Goal: Information Seeking & Learning: Learn about a topic

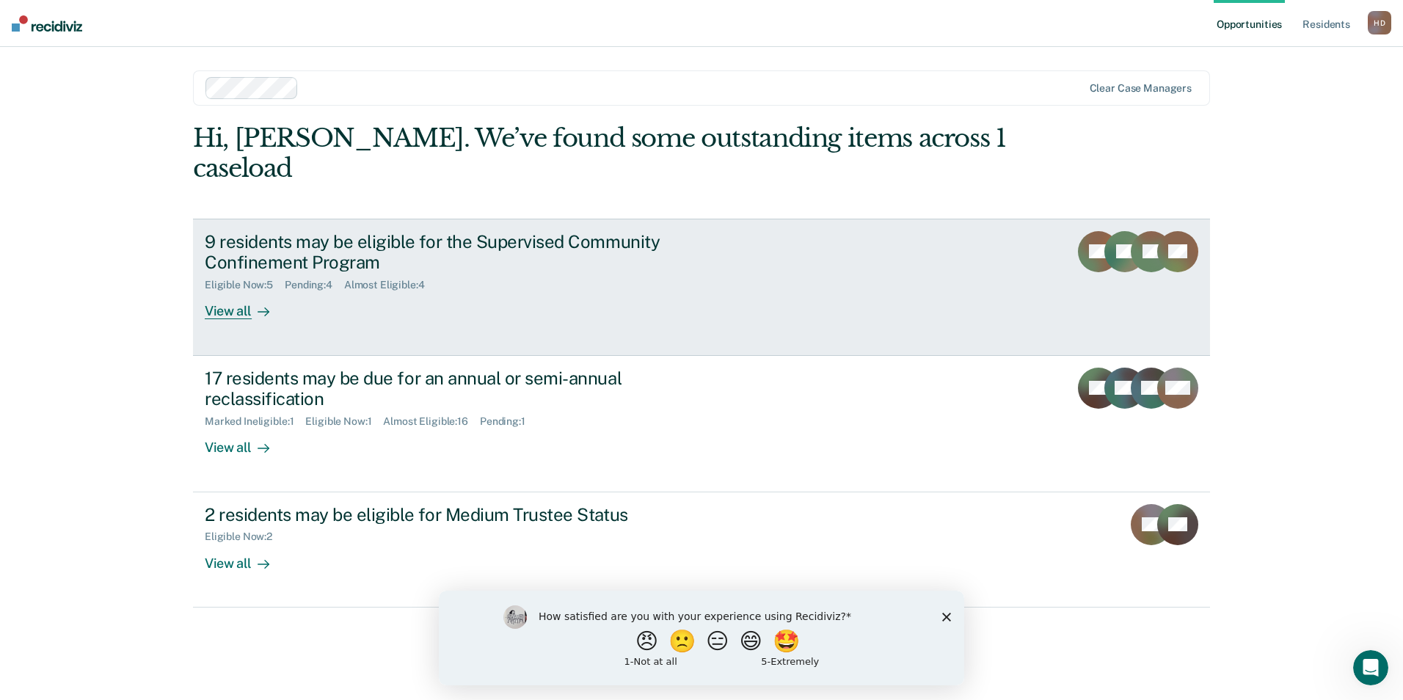
click at [622, 292] on link "9 residents may be eligible for the Supervised Community Confinement Program El…" at bounding box center [701, 287] width 1017 height 137
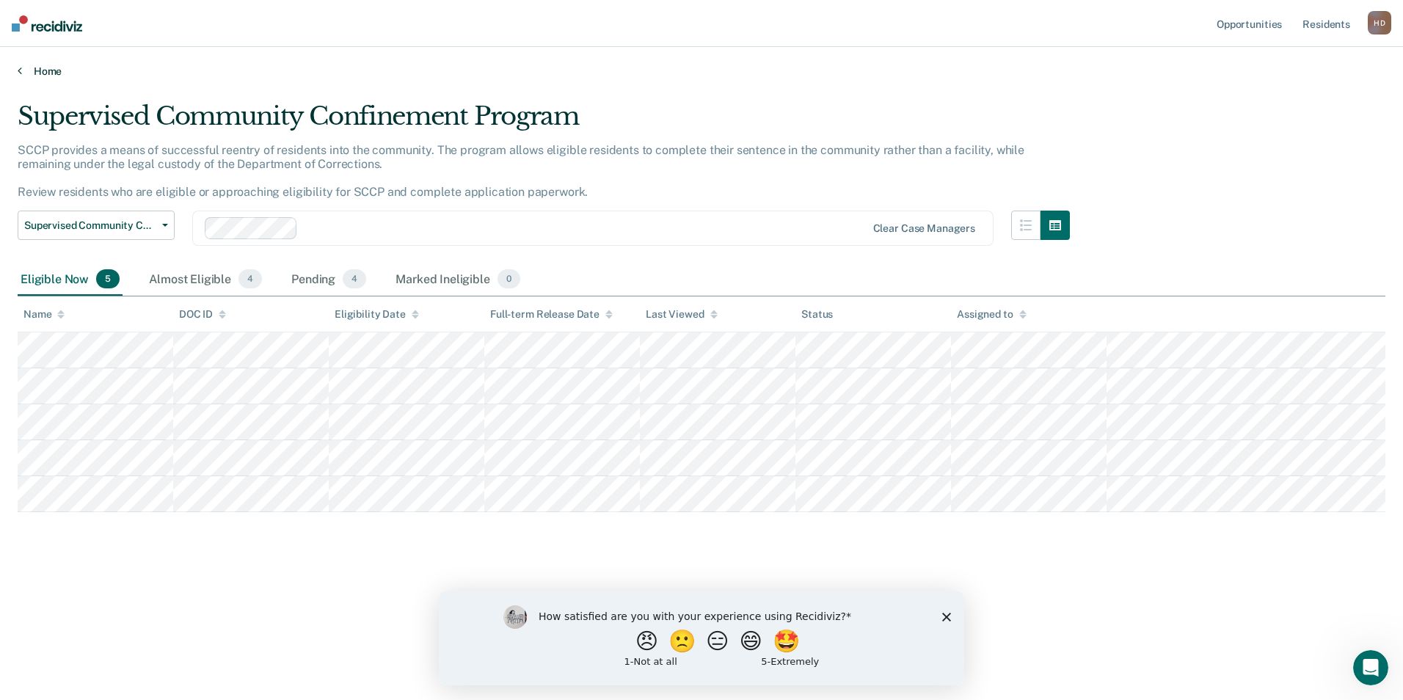
click at [37, 70] on link "Home" at bounding box center [702, 71] width 1368 height 13
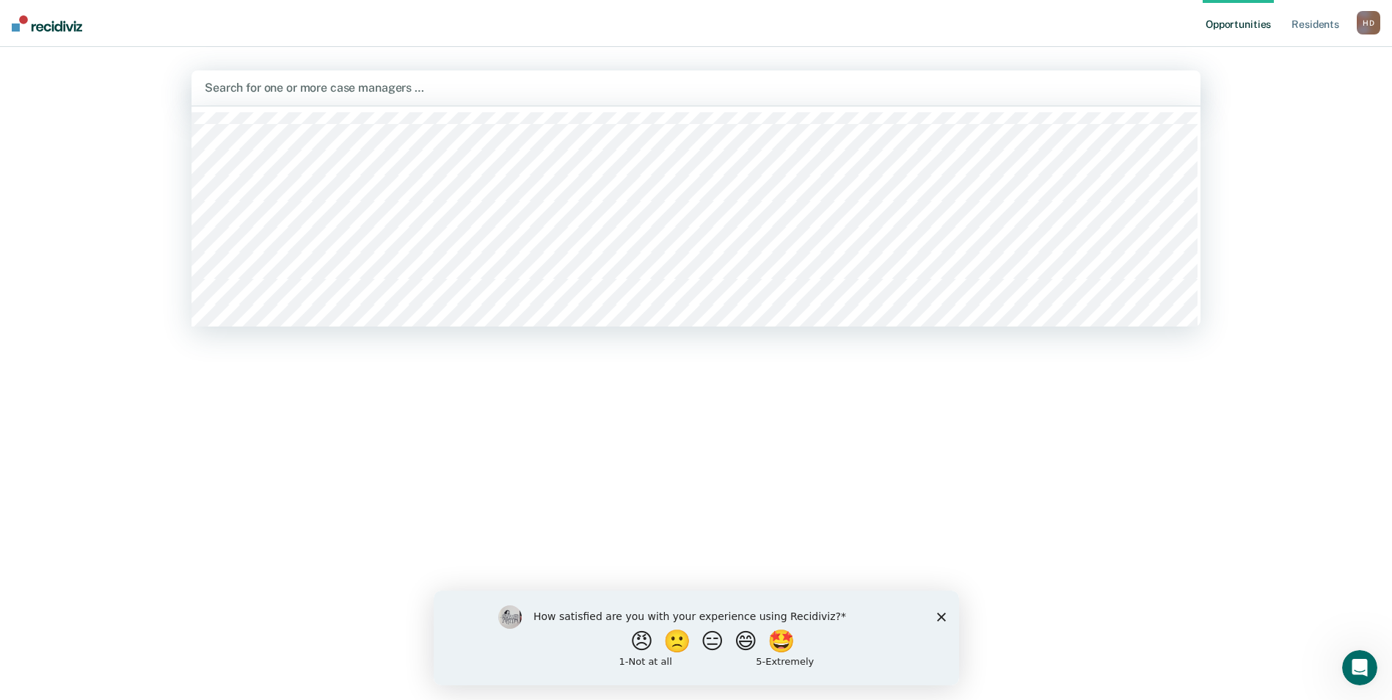
click at [1115, 76] on div "Search for one or more case managers …" at bounding box center [696, 87] width 1009 height 35
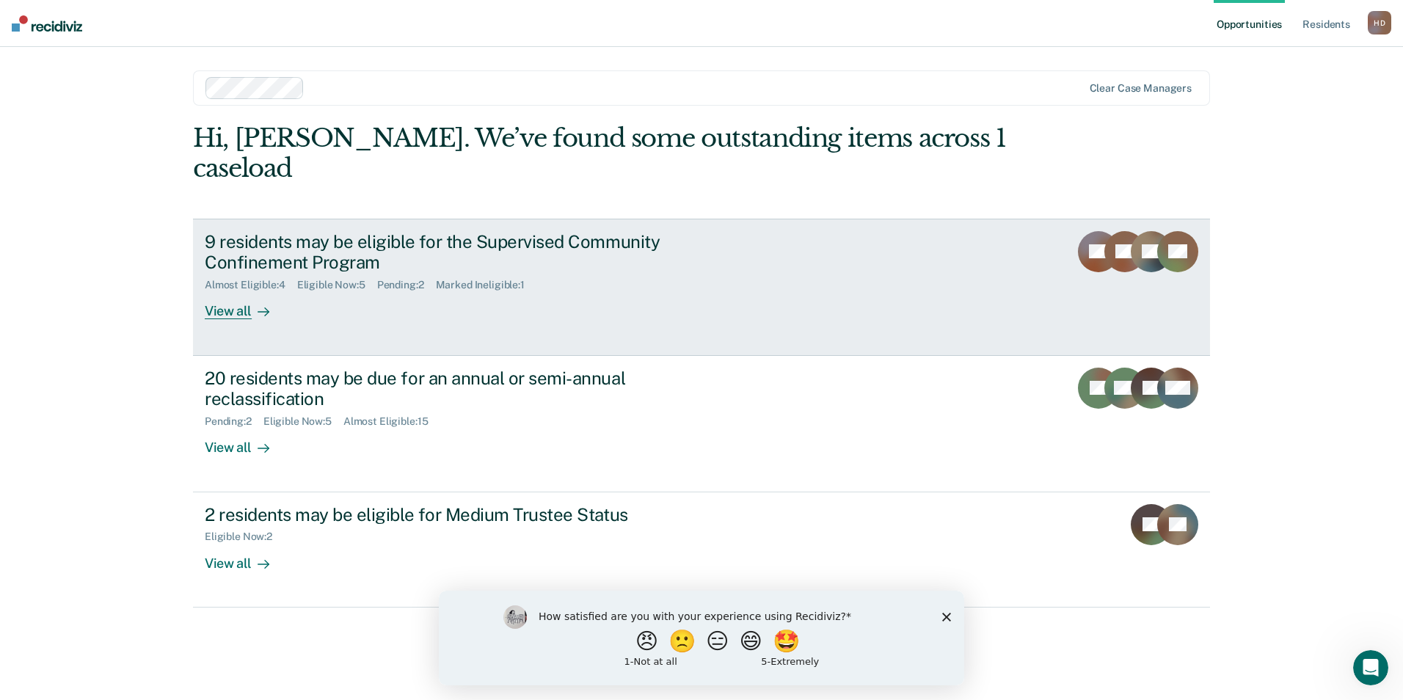
click at [591, 273] on div "Almost Eligible : 4 Eligible Now : 5 Pending : 2 Marked Ineligible : 1" at bounding box center [462, 282] width 515 height 18
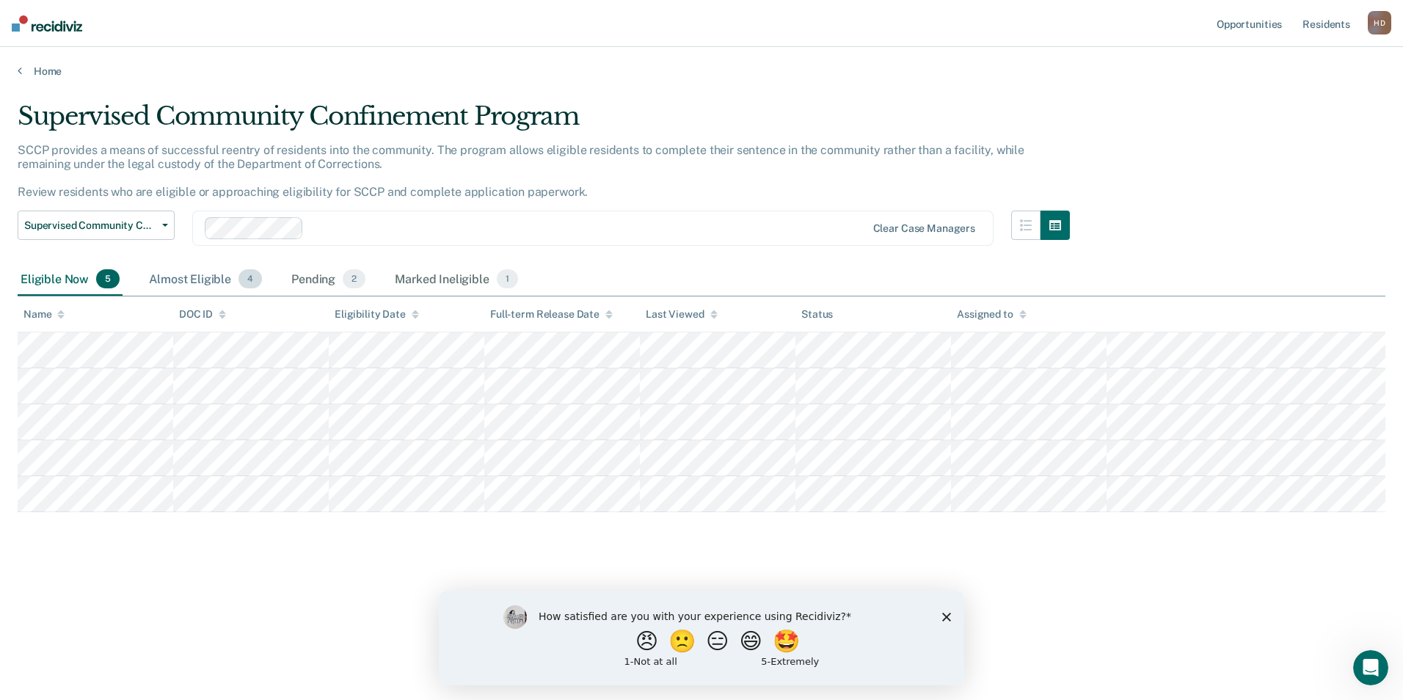
click at [243, 277] on span "4" at bounding box center [249, 278] width 23 height 19
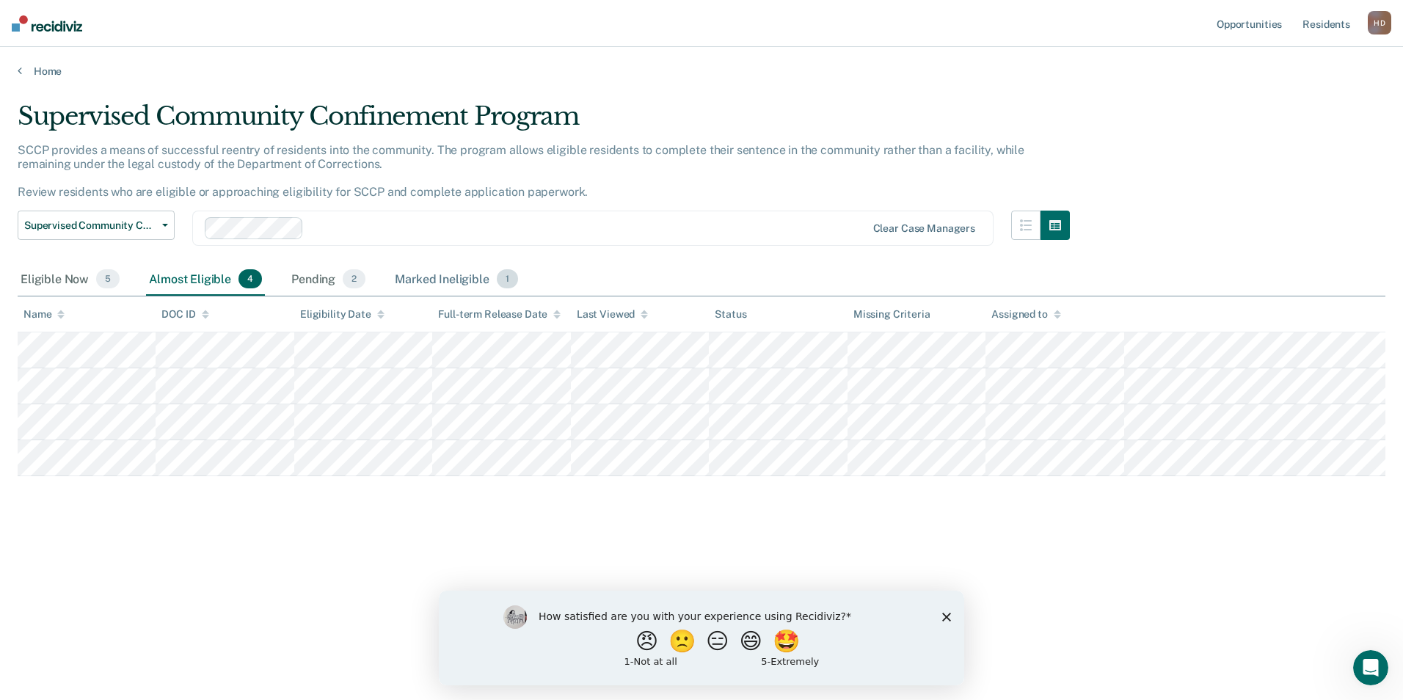
click at [482, 277] on div "Marked Ineligible 1" at bounding box center [456, 279] width 129 height 32
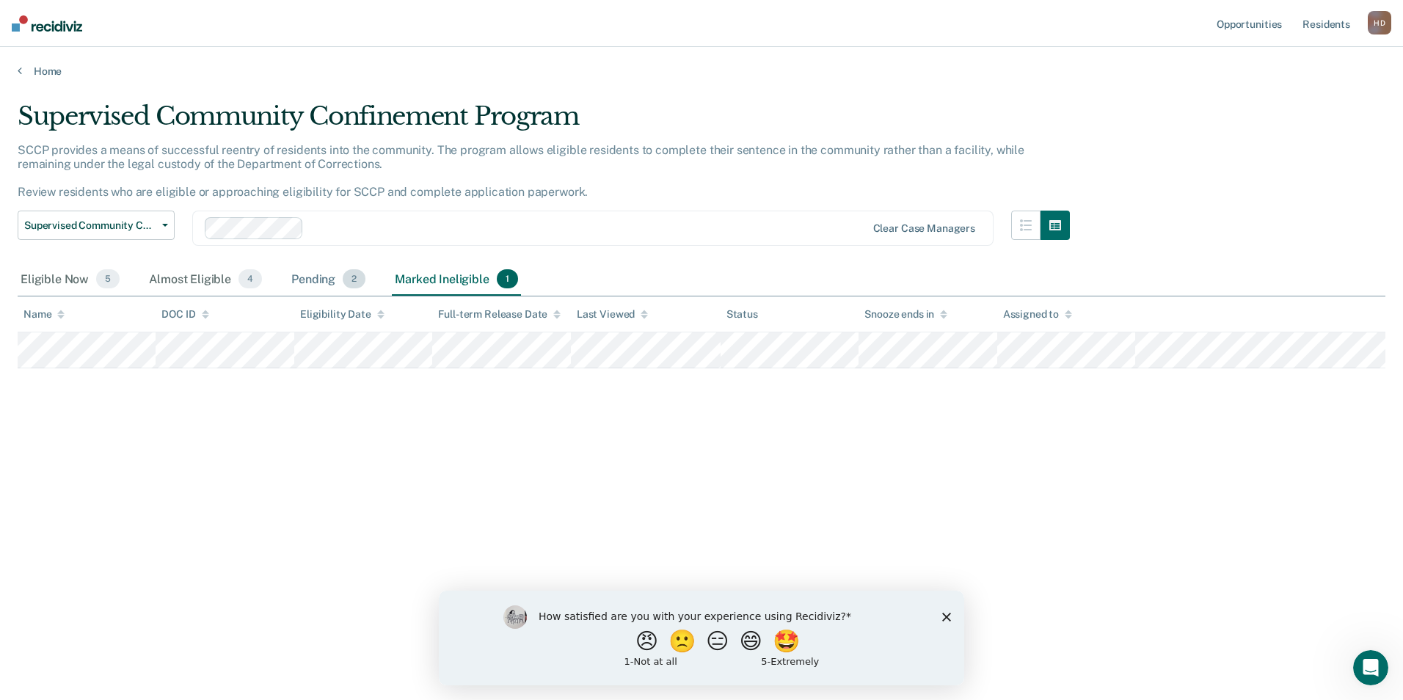
click at [299, 284] on div "Pending 2" at bounding box center [328, 279] width 80 height 32
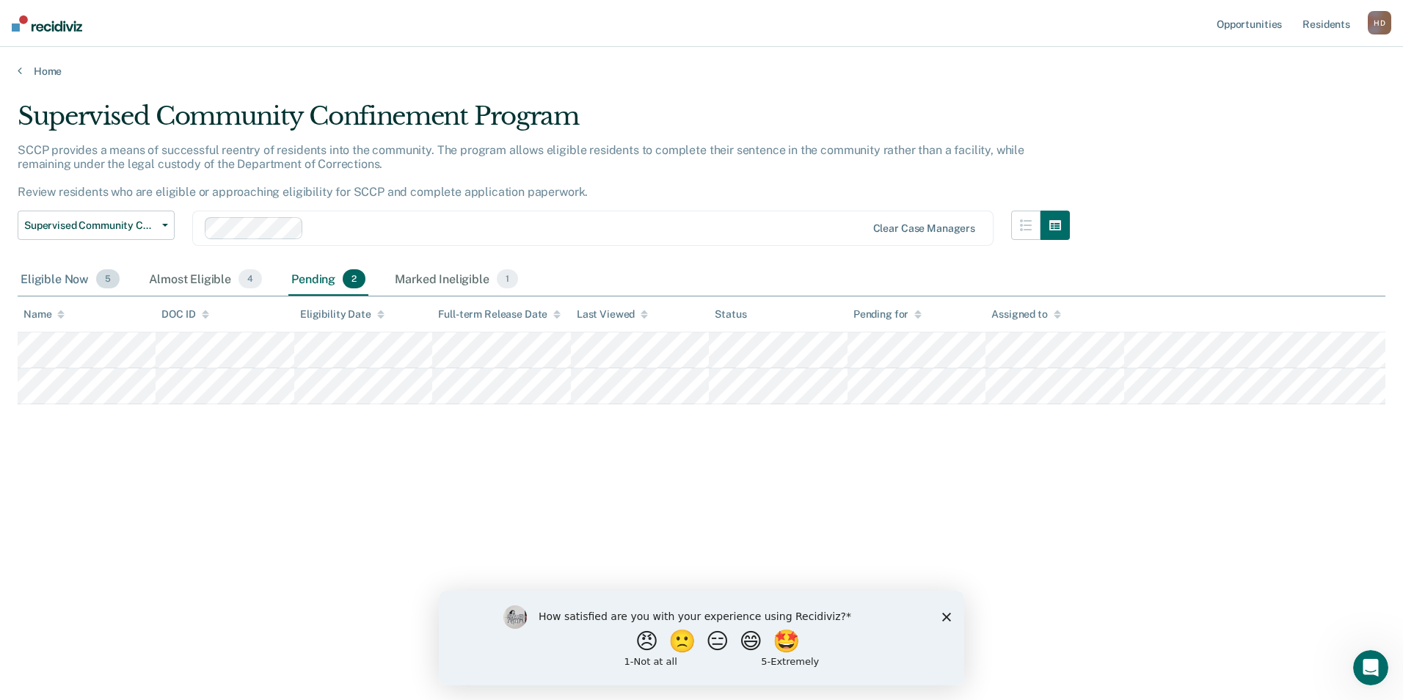
click at [59, 285] on div "Eligible Now 5" at bounding box center [70, 279] width 105 height 32
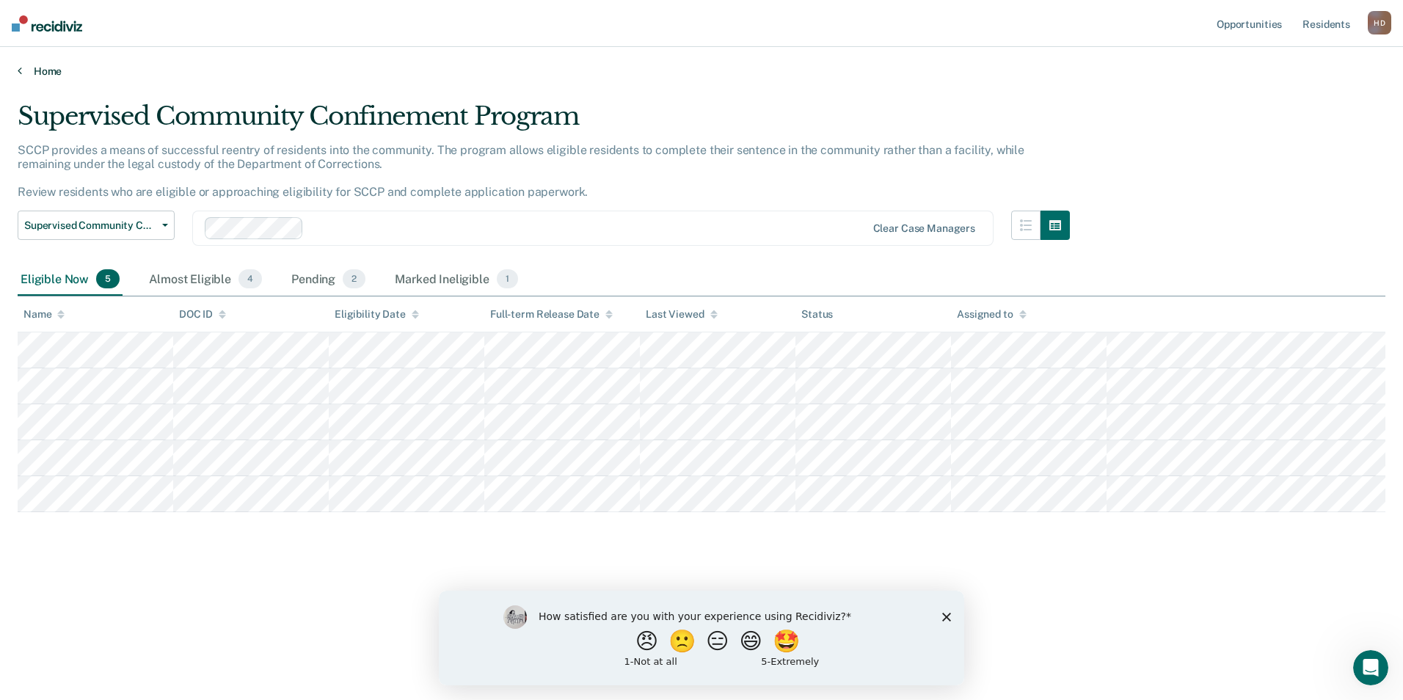
click at [57, 70] on link "Home" at bounding box center [702, 71] width 1368 height 13
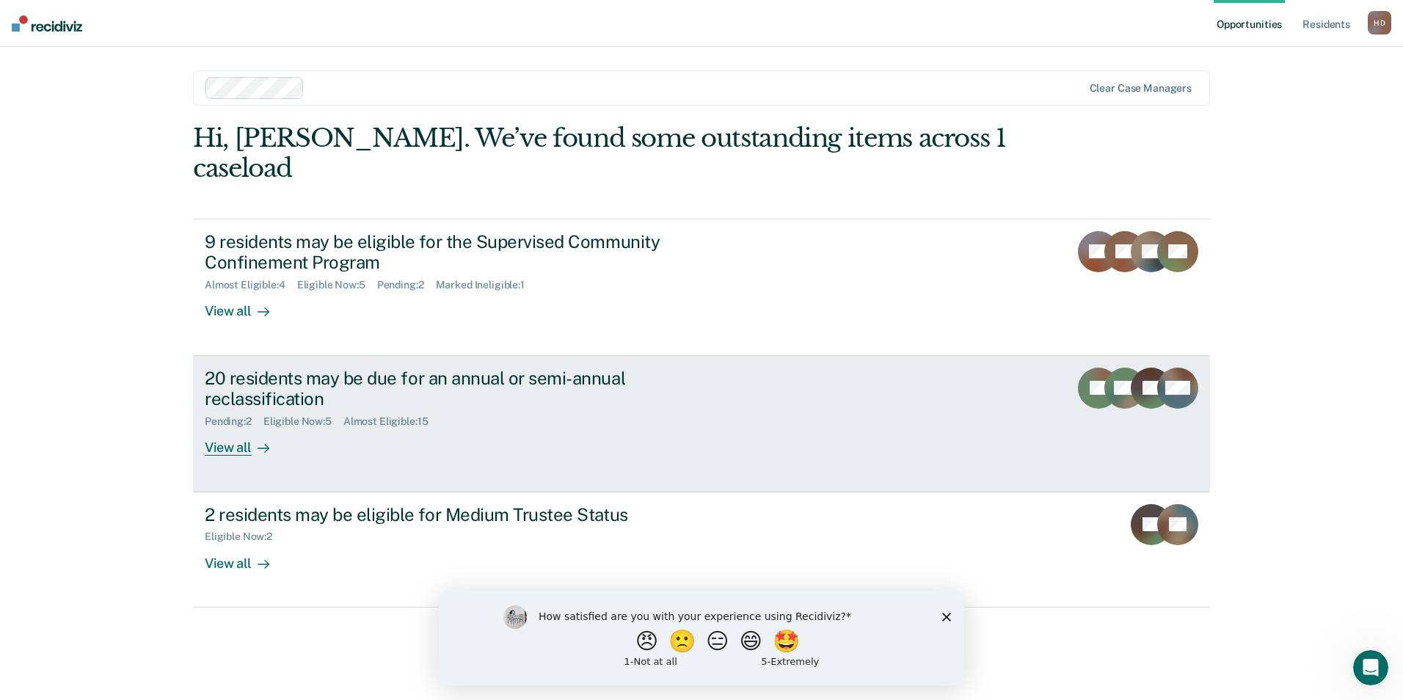
click at [570, 446] on link "20 residents may be due for an annual or semi-annual reclassification Pending :…" at bounding box center [701, 424] width 1017 height 136
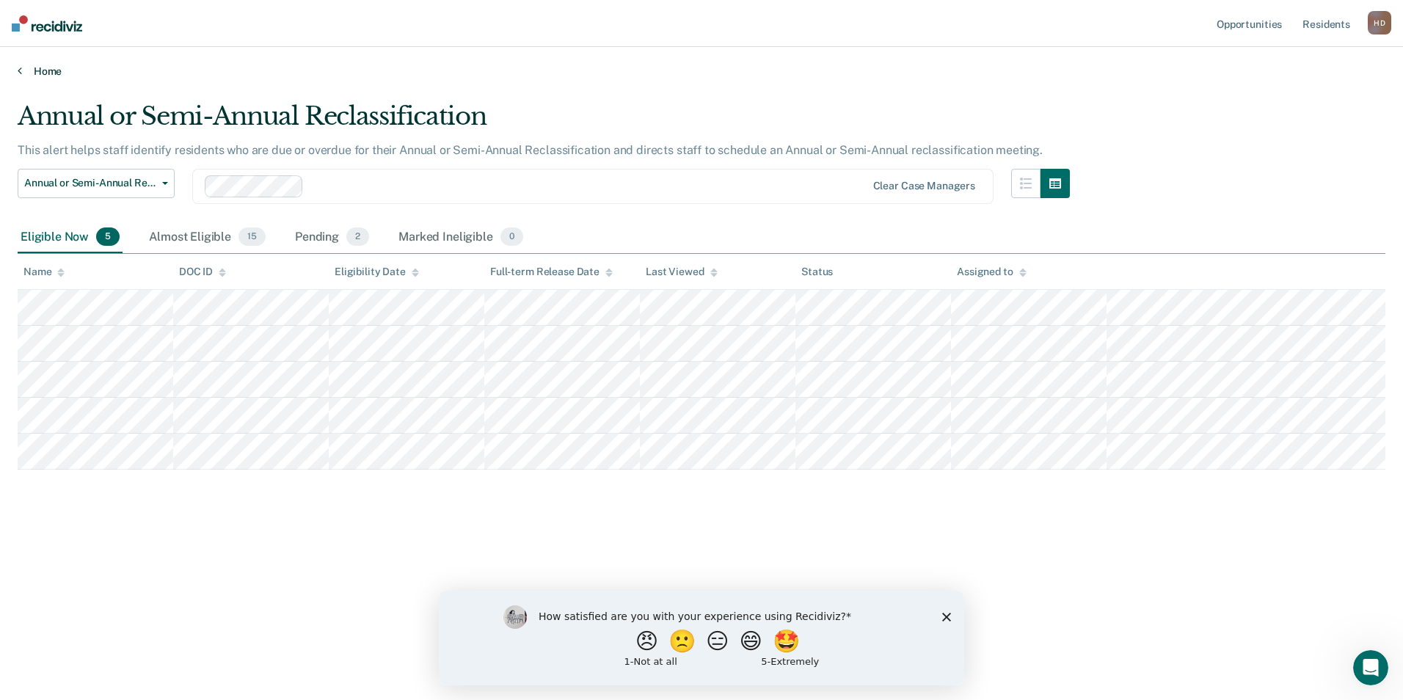
click at [34, 70] on link "Home" at bounding box center [702, 71] width 1368 height 13
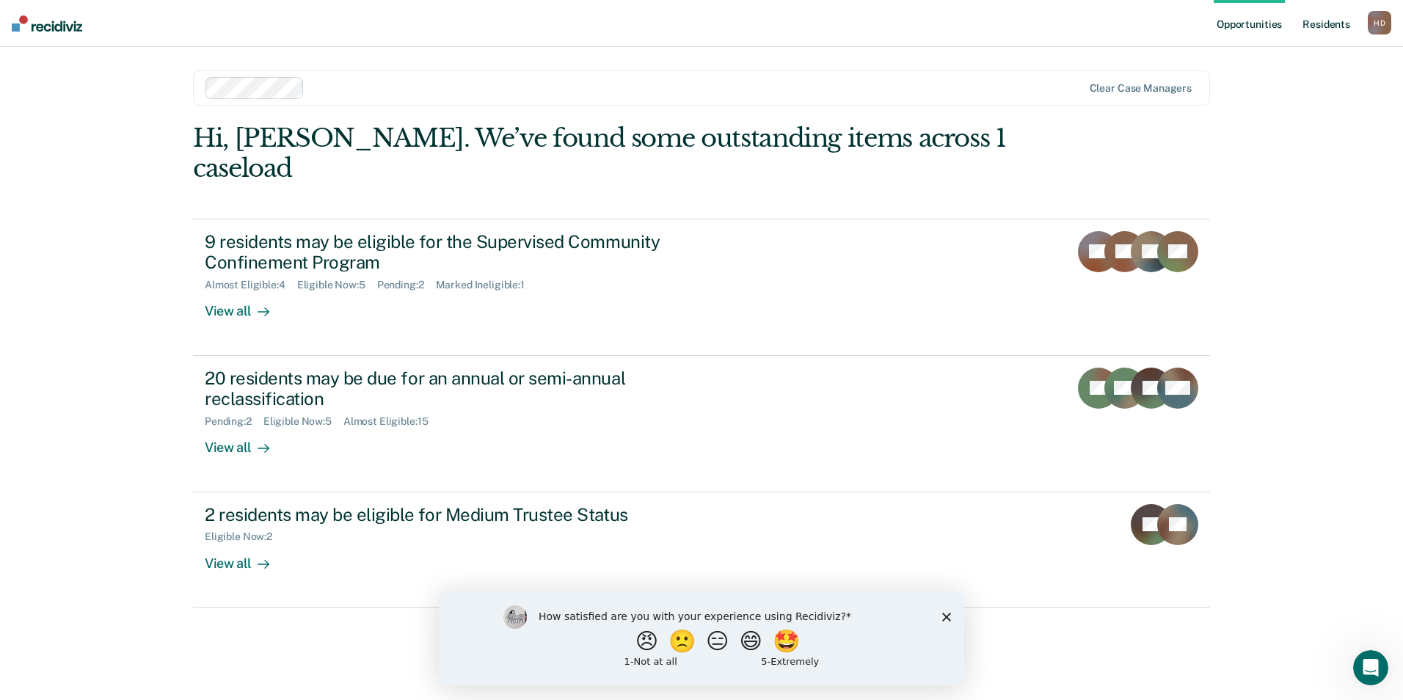
click at [1327, 32] on link "Resident s" at bounding box center [1327, 23] width 54 height 47
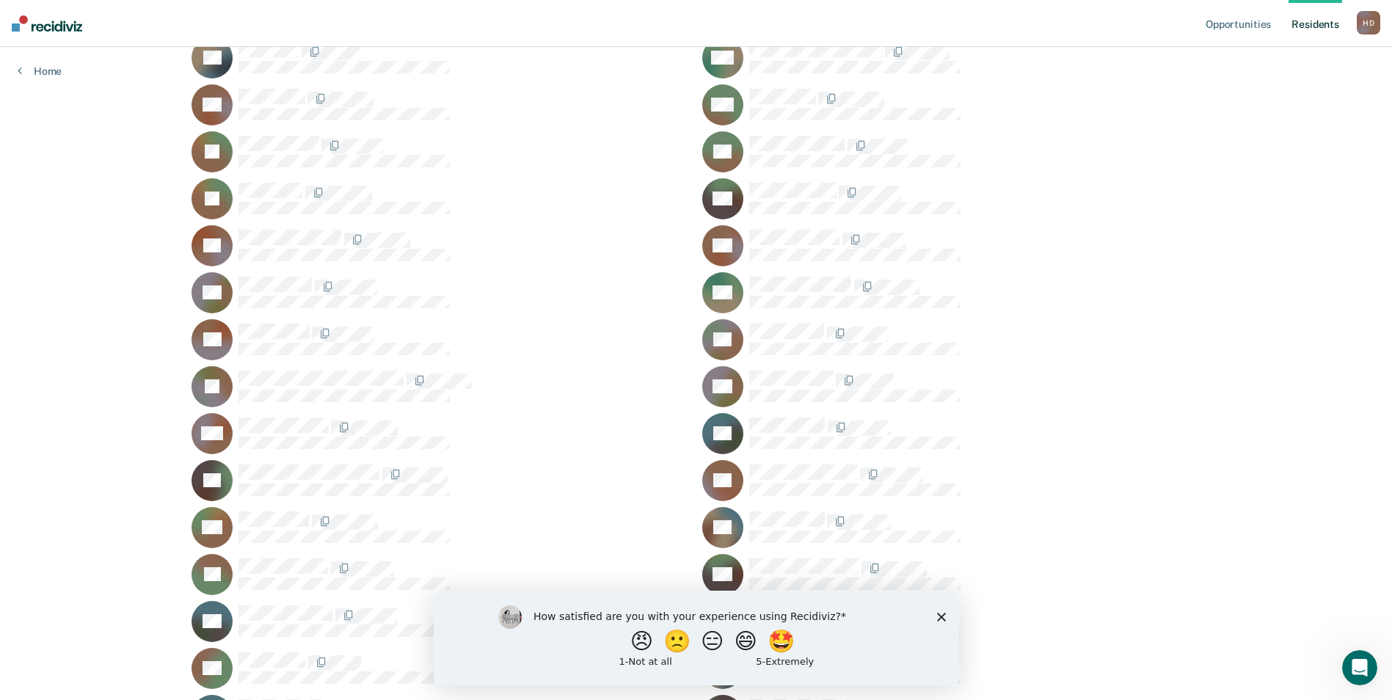
scroll to position [514, 0]
